Goal: Navigation & Orientation: Find specific page/section

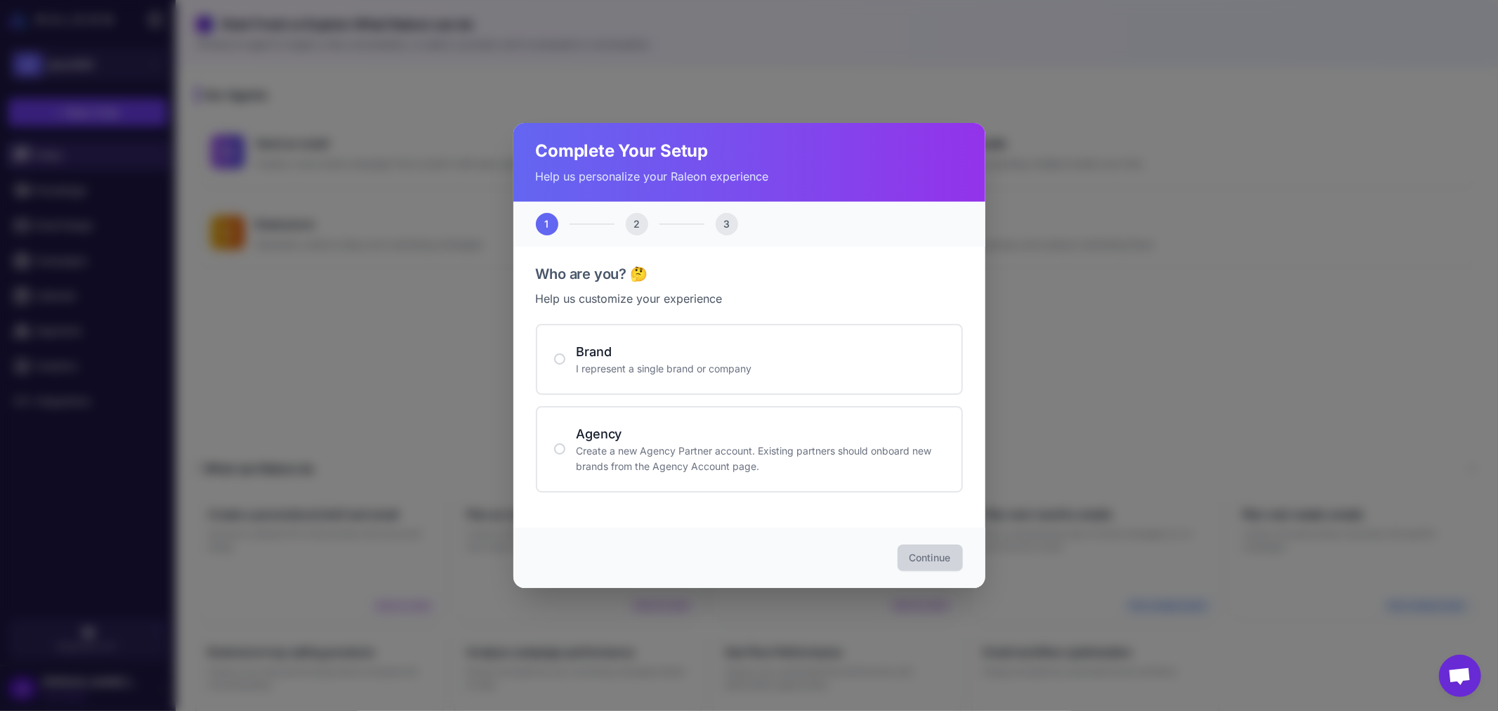
click at [1115, 405] on div "Complete Your Setup Help us personalize your Raleon experience 1 2 3 Who are yo…" at bounding box center [749, 355] width 1498 height 711
click at [698, 249] on div "Who are you? 🤔 Help us customize your experience Brand I represent a single bra…" at bounding box center [749, 387] width 472 height 281
